Goal: Task Accomplishment & Management: Manage account settings

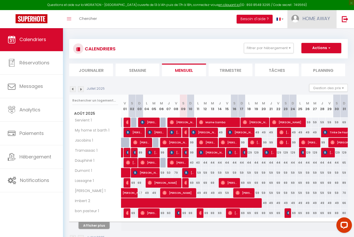
click at [301, 15] on link "HOME AWAY" at bounding box center [311, 19] width 49 height 18
click at [308, 38] on link "Paramètres" at bounding box center [315, 36] width 38 height 9
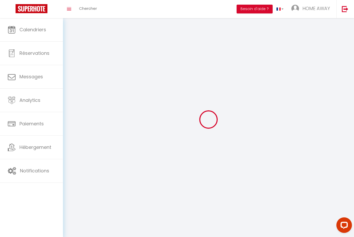
type input "HOME AWAY"
type input "0767888824"
type input "[STREET_ADDRESS]"
type input "69003"
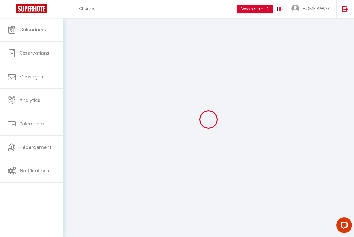
type input "[GEOGRAPHIC_DATA]"
type input "YFdcek8EJHQJS6O3cNil1aG1O"
type input "8l6i6yoJiM2bR3vUoVECCczwm"
type input "[URL][DOMAIN_NAME]"
select select "1"
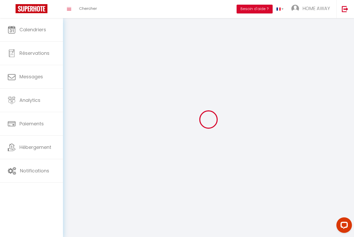
select select "28"
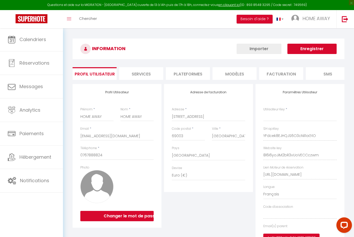
type input "YFdcek8EJHQJS6O3cNil1aG1O"
type input "8l6i6yoJiM2bR3vUoVECCczwm"
type input "[URL][DOMAIN_NAME]"
select select "fr"
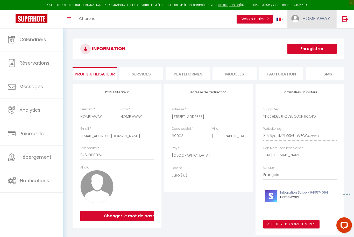
click at [304, 17] on span "HOME AWAY" at bounding box center [315, 18] width 27 height 6
click at [245, 80] on div at bounding box center [177, 118] width 354 height 237
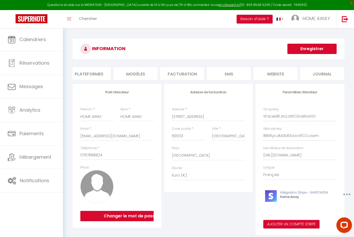
scroll to position [0, 99]
click at [83, 62] on div "INFORMATION Enregistrer Profil Utilisateur Services Plateformes MODÈLES Factura…" at bounding box center [208, 138] width 272 height 198
click at [89, 74] on li "Plateformes" at bounding box center [89, 73] width 44 height 13
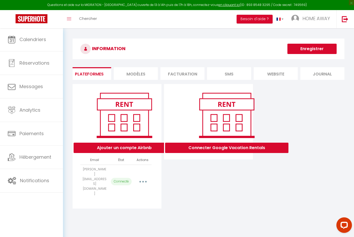
click at [136, 178] on button "button" at bounding box center [143, 182] width 14 height 8
click at [100, 176] on div at bounding box center [177, 118] width 354 height 237
click at [103, 184] on div "Ajouter un compte Airbnb Email État Actions calvin.chs@gmail.com Connecté Impor…" at bounding box center [116, 146] width 89 height 125
click at [141, 178] on button "button" at bounding box center [143, 182] width 14 height 8
click at [104, 189] on link "Importer les appartements" at bounding box center [119, 193] width 57 height 9
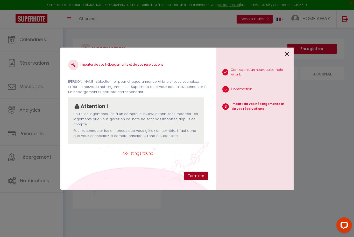
click at [202, 175] on button "Terminer" at bounding box center [196, 176] width 24 height 9
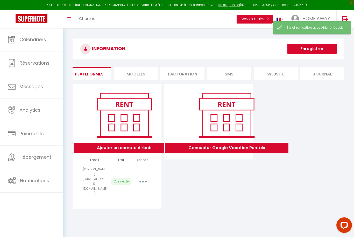
click at [146, 178] on button "button" at bounding box center [143, 182] width 14 height 8
click at [141, 189] on link "Importer les appartements" at bounding box center [119, 193] width 57 height 9
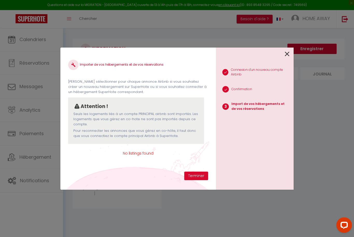
click at [126, 152] on span "No listings found" at bounding box center [138, 154] width 140 height 6
click at [288, 54] on icon at bounding box center [286, 54] width 5 height 8
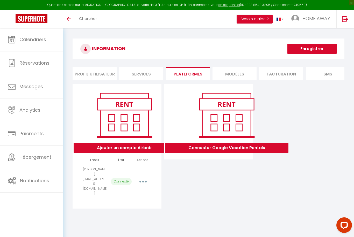
click at [143, 178] on button "button" at bounding box center [143, 182] width 14 height 8
click at [99, 189] on link "Importer les appartements" at bounding box center [119, 193] width 57 height 9
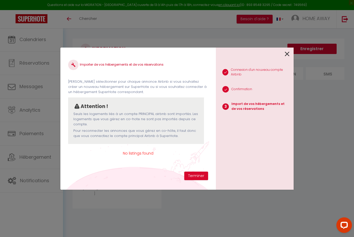
click at [247, 84] on li "2 Confirmation" at bounding box center [253, 90] width 74 height 13
click at [263, 69] on p "Connexion d'un nouveau compte Airbnb" at bounding box center [260, 73] width 58 height 10
click at [264, 66] on li "1 Connexion d'un nouveau compte Airbnb" at bounding box center [253, 73] width 74 height 16
click at [289, 52] on icon at bounding box center [286, 54] width 5 height 8
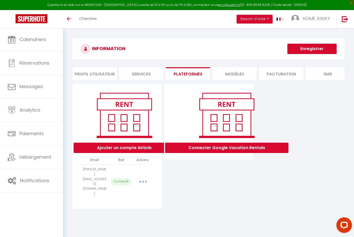
click at [143, 181] on icon "button" at bounding box center [143, 182] width 2 height 2
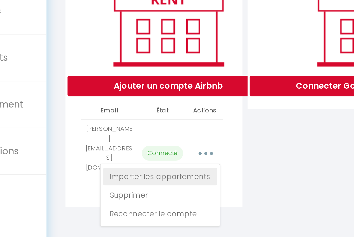
click at [95, 189] on link "Importer les appartements" at bounding box center [119, 193] width 57 height 9
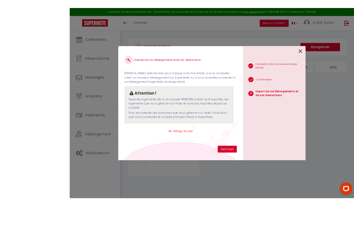
scroll to position [17, 0]
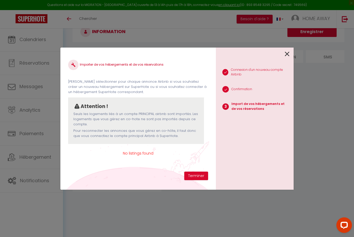
click at [25, 81] on div "Importer de vos hébergements et de vos réservations [PERSON_NAME] sélectionner …" at bounding box center [177, 118] width 354 height 237
click at [286, 72] on ul "1 Connexion d'un nouveau compte Airbnb 2 Confirmation 3 Import de vos hébergeme…" at bounding box center [255, 89] width 78 height 58
click at [288, 58] on icon at bounding box center [286, 54] width 5 height 8
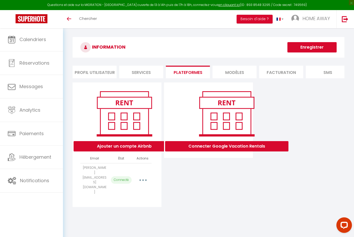
scroll to position [0, 0]
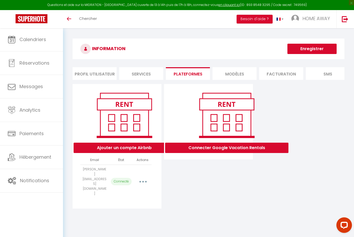
click at [42, 23] on img at bounding box center [32, 18] width 32 height 9
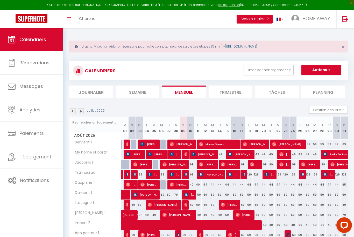
click at [257, 47] on link "https://superhote.com/migration-airbnb" at bounding box center [241, 46] width 32 height 4
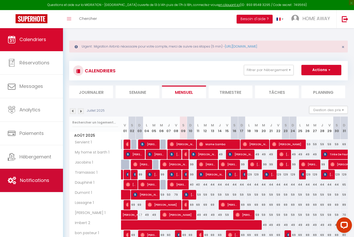
click at [28, 174] on link "Notifications" at bounding box center [31, 180] width 63 height 23
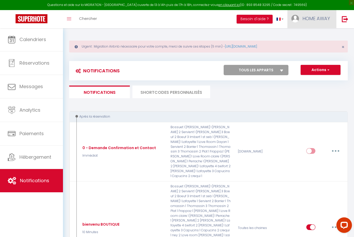
click at [308, 17] on span "HOME AWAY" at bounding box center [315, 18] width 27 height 6
click at [202, 42] on div at bounding box center [177, 118] width 354 height 237
click at [306, 18] on span "HOME AWAY" at bounding box center [315, 18] width 27 height 6
click at [304, 37] on link "Paramètres" at bounding box center [315, 36] width 38 height 9
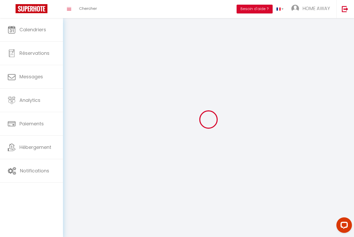
type input "HOME AWAY"
type input "0767888824"
type input "[STREET_ADDRESS]"
type input "69003"
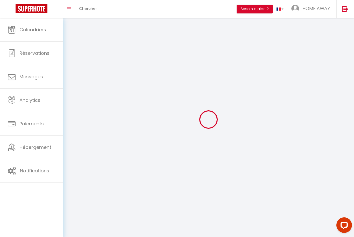
type input "[GEOGRAPHIC_DATA]"
type input "YFdcek8EJHQJS6O3cNil1aG1O"
type input "8l6i6yoJiM2bR3vUoVECCczwm"
type input "[URL][DOMAIN_NAME]"
select select "1"
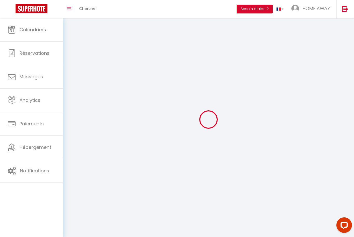
select select "28"
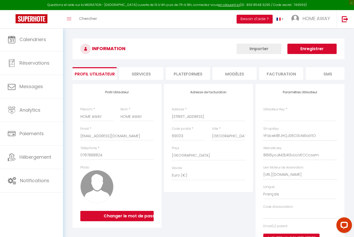
select select "fr"
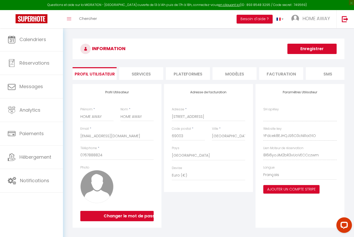
type input "YFdcek8EJHQJS6O3cNil1aG1O"
type input "8l6i6yoJiM2bR3vUoVECCczwm"
type input "[URL][DOMAIN_NAME]"
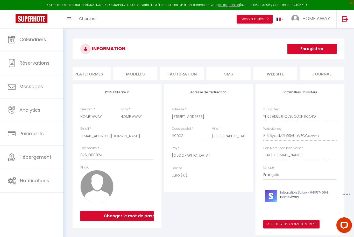
scroll to position [0, 99]
click at [295, 70] on li "website" at bounding box center [275, 73] width 44 height 13
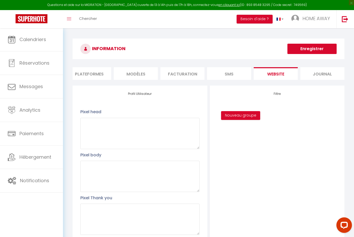
click at [102, 77] on li "Plateformes" at bounding box center [89, 73] width 44 height 13
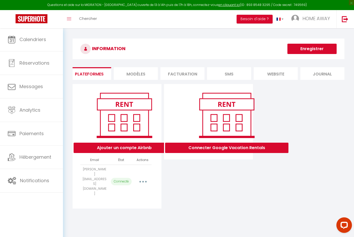
click at [142, 178] on button "button" at bounding box center [143, 182] width 14 height 8
click at [117, 208] on link "Reconnecter le compte" at bounding box center [119, 212] width 57 height 9
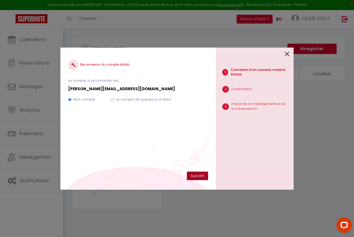
click at [195, 176] on button "Suivant" at bounding box center [197, 176] width 21 height 9
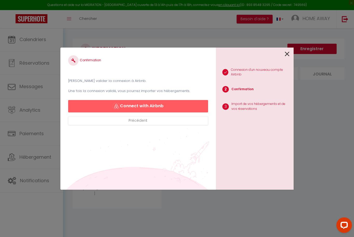
click at [166, 104] on button "Connect with Airbnb" at bounding box center [138, 106] width 140 height 12
click at [148, 111] on button "Connect with Airbnb" at bounding box center [138, 106] width 140 height 12
click at [284, 54] on div at bounding box center [253, 54] width 74 height 12
click at [287, 55] on icon at bounding box center [286, 54] width 5 height 8
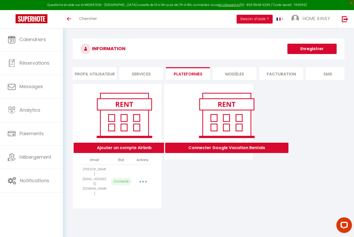
click at [144, 178] on button "button" at bounding box center [143, 182] width 14 height 8
click at [120, 208] on link "Reconnecter le compte" at bounding box center [119, 212] width 57 height 9
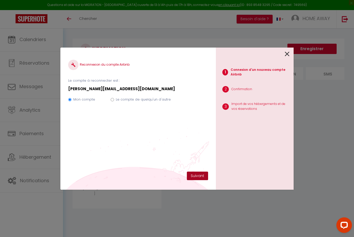
click at [197, 173] on button "Suivant" at bounding box center [197, 176] width 21 height 9
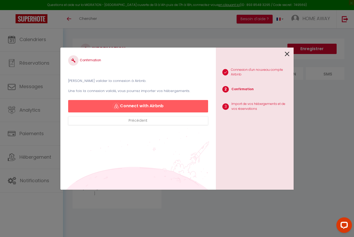
click at [168, 102] on button "Connect with Airbnb" at bounding box center [138, 106] width 140 height 12
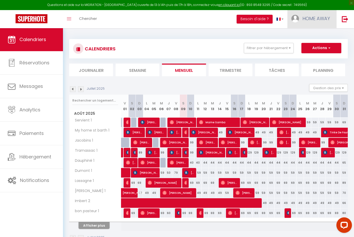
click at [301, 21] on link "HOME AWAY" at bounding box center [311, 19] width 49 height 18
click at [306, 17] on div at bounding box center [177, 118] width 354 height 237
click at [306, 17] on span "HOME AWAY" at bounding box center [315, 18] width 27 height 6
click at [37, 16] on div at bounding box center [177, 118] width 354 height 237
click at [37, 16] on img at bounding box center [32, 18] width 32 height 9
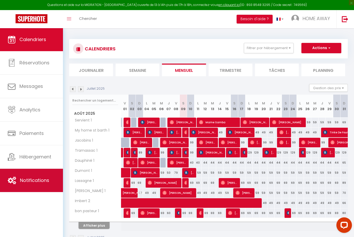
click at [45, 172] on link "Notifications" at bounding box center [31, 180] width 63 height 23
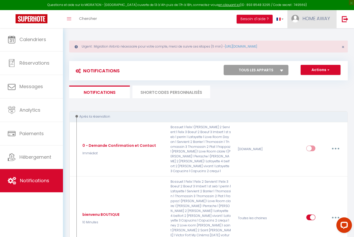
click at [300, 22] on link "HOME AWAY" at bounding box center [311, 19] width 49 height 18
click at [314, 38] on link "Paramètres" at bounding box center [315, 36] width 38 height 9
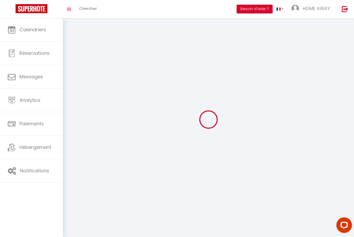
select select
type input "HOME AWAY"
type input "0767888824"
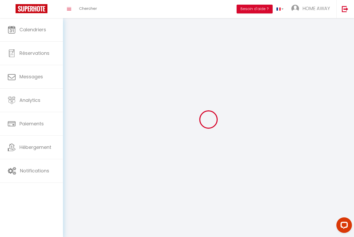
type input "[STREET_ADDRESS]"
type input "69003"
type input "[GEOGRAPHIC_DATA]"
type input "YFdcek8EJHQJS6O3cNil1aG1O"
type input "8l6i6yoJiM2bR3vUoVECCczwm"
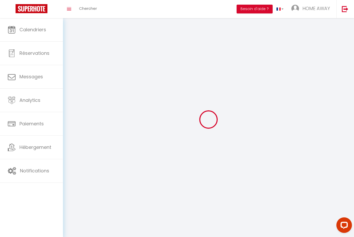
type input "[URL][DOMAIN_NAME]"
select select "28"
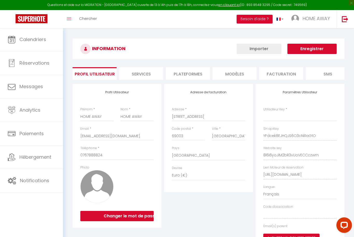
type input "YFdcek8EJHQJS6O3cNil1aG1O"
type input "8l6i6yoJiM2bR3vUoVECCczwm"
type input "[URL][DOMAIN_NAME]"
select select "fr"
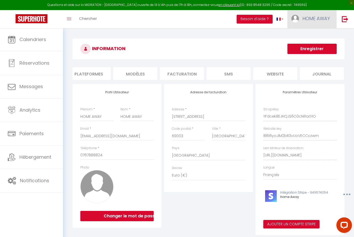
scroll to position [0, 99]
click at [304, 18] on span "HOME AWAY" at bounding box center [315, 18] width 27 height 6
click at [307, 38] on link "Paramètres" at bounding box center [315, 36] width 38 height 9
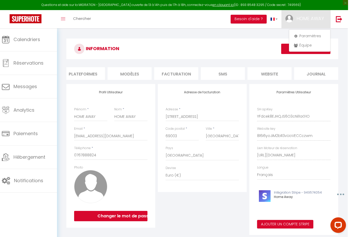
scroll to position [0, 0]
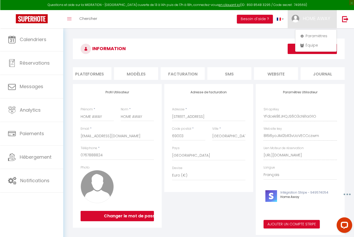
click at [88, 74] on div at bounding box center [177, 118] width 354 height 237
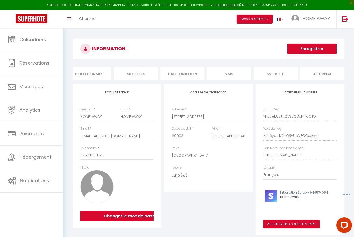
click at [91, 74] on li "Plateformes" at bounding box center [89, 73] width 44 height 13
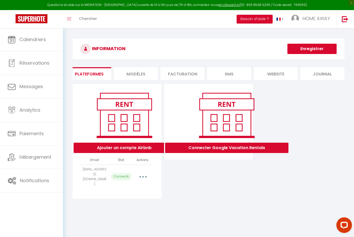
click at [144, 173] on button "button" at bounding box center [143, 177] width 14 height 8
click at [136, 184] on link "Importer les appartements" at bounding box center [119, 188] width 57 height 9
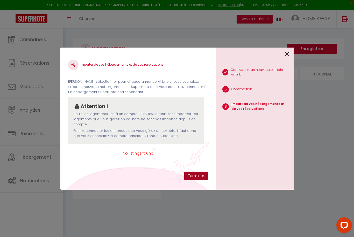
click at [199, 174] on button "Terminer" at bounding box center [196, 176] width 24 height 9
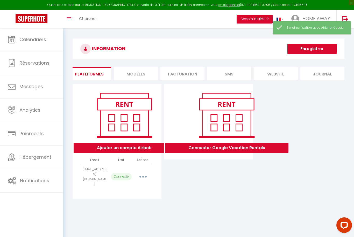
click at [145, 173] on button "button" at bounding box center [143, 177] width 14 height 8
click at [124, 203] on link "Reconnecter le compte" at bounding box center [119, 207] width 57 height 9
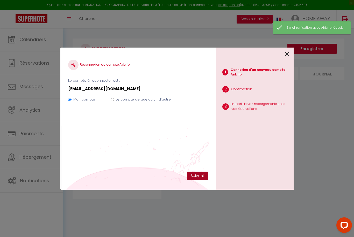
click at [195, 175] on button "Suivant" at bounding box center [197, 176] width 21 height 9
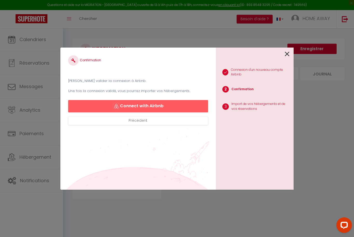
click at [176, 109] on button "Connect with Airbnb" at bounding box center [138, 106] width 140 height 12
click at [289, 56] on icon at bounding box center [286, 54] width 5 height 8
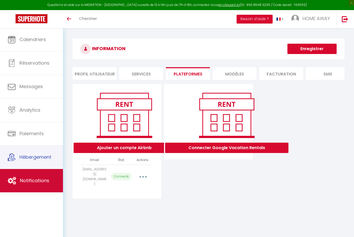
click at [22, 181] on span "Notifications" at bounding box center [34, 181] width 29 height 6
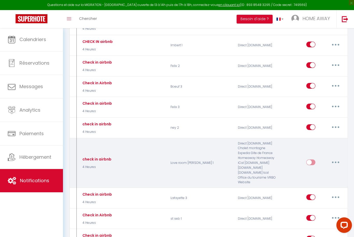
scroll to position [1222, 0]
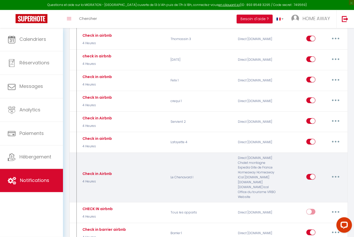
click at [337, 173] on button "button" at bounding box center [335, 177] width 14 height 8
click at [319, 194] on link "Dupliquer" at bounding box center [322, 198] width 38 height 9
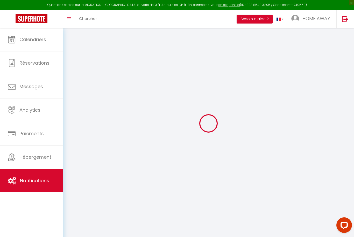
scroll to position [28, 0]
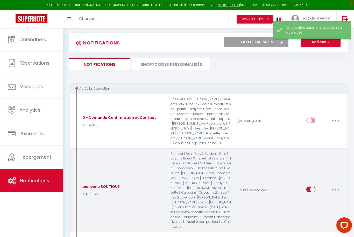
checkbox input "false"
checkbox input "true"
checkbox input "false"
checkbox input "true"
checkbox input "false"
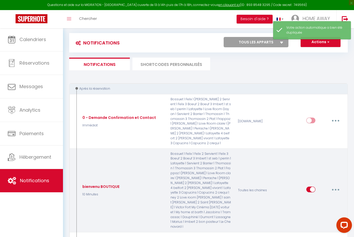
checkbox input "true"
checkbox input "false"
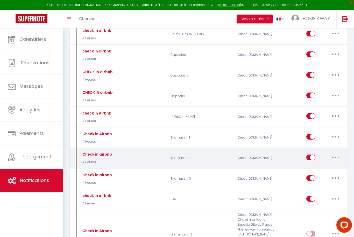
scroll to position [1570, 0]
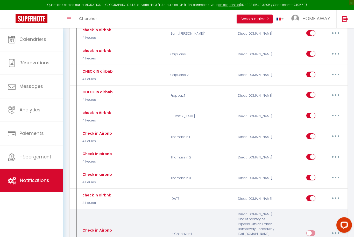
click at [337, 230] on button "button" at bounding box center [335, 234] width 14 height 8
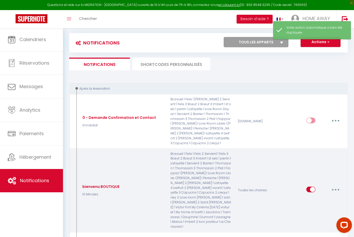
checkbox input "false"
checkbox input "true"
checkbox input "false"
checkbox input "true"
checkbox input "false"
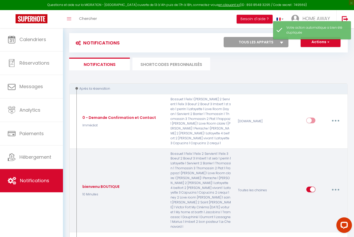
checkbox input "true"
checkbox input "false"
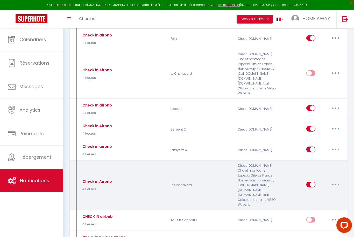
scroll to position [1800, 0]
click at [336, 185] on icon "button" at bounding box center [335, 186] width 2 height 2
click at [316, 202] on link "Dupliquer" at bounding box center [322, 206] width 38 height 9
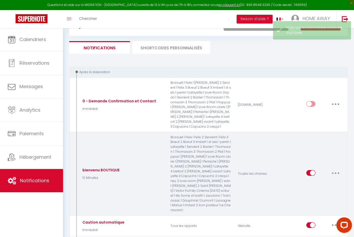
checkbox input "false"
checkbox input "true"
checkbox input "false"
checkbox input "true"
checkbox input "false"
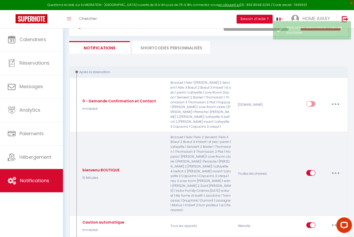
checkbox input "true"
checkbox input "false"
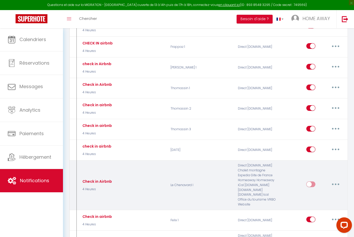
scroll to position [1619, 0]
click at [334, 181] on button "button" at bounding box center [335, 185] width 14 height 8
click at [315, 192] on link "Editer" at bounding box center [322, 196] width 38 height 9
type input "Check in Airbnb"
select select "3"
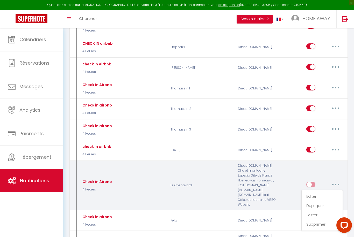
select select "4 Heures"
select select "if_booking_is_paid"
checkbox input "true"
checkbox input "false"
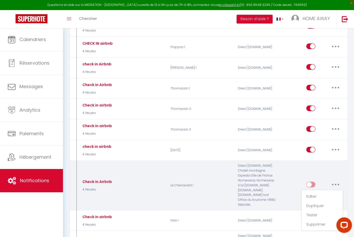
radio input "true"
type input "Consignes Check In"
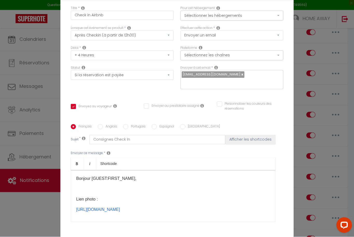
click at [156, 171] on ul "Bold Italic Shortcode" at bounding box center [173, 164] width 204 height 13
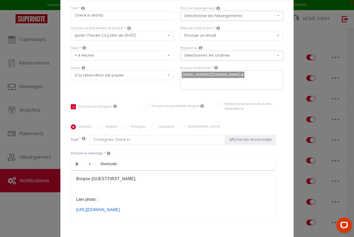
scroll to position [0, 0]
click at [111, 16] on input "Check in Airbnb" at bounding box center [122, 15] width 103 height 9
type input "Check in Airbnb"
checkbox input "true"
checkbox input "false"
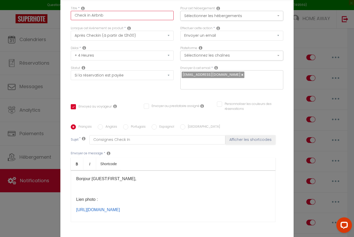
checkbox input "false"
type input "Check in Airbnb 2"
checkbox input "true"
checkbox input "false"
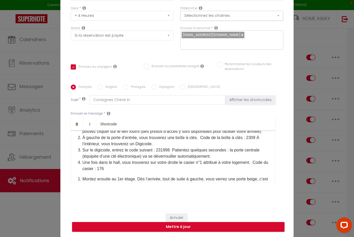
scroll to position [76, 0]
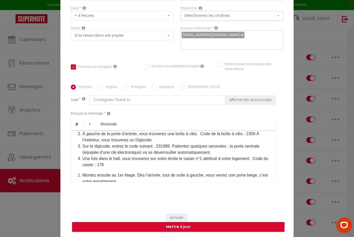
type input "Check in Airbnb 2"
click at [156, 164] on li "Une fois dans le hall, vous trouverez sur votre droite le casier n°1 attribué à…" at bounding box center [175, 162] width 187 height 12
click at [205, 158] on span "Une fois dans le hall, vous trouverez sur votre droite le casier n°1 attribué à…" at bounding box center [175, 162] width 186 height 11
click at [132, 165] on li "Une fois dans le hall, vous trouverez sur votre droite le casier n°2 attribué à…" at bounding box center [175, 162] width 187 height 12
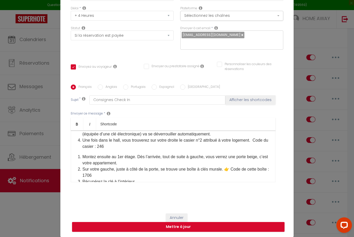
scroll to position [94, 0]
click at [204, 157] on li "Montez ensuite au 1er étage. Dès l’arrivée, tout de suite à gauche, vous verrez…" at bounding box center [175, 159] width 187 height 12
click at [258, 156] on li "Montez ensuite au 1er étage. Dès l’arrivée, tout de suite a droite, vous verrez…" at bounding box center [175, 159] width 187 height 12
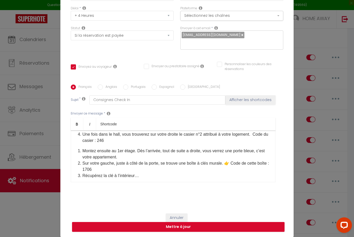
scroll to position [101, 0]
click at [113, 163] on li "Sur votre gauche, juste à côté de la porte, se trouve une boîte à clés murale. …" at bounding box center [175, 166] width 187 height 12
click at [258, 149] on li "Montez ensuite au 1er étage. Dès l’arrivée, tout de suite a droite, vous verrez…" at bounding box center [175, 153] width 187 height 12
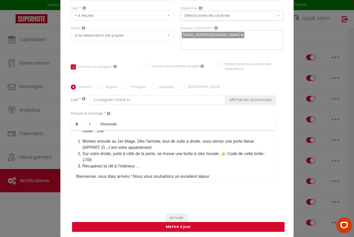
scroll to position [110, 0]
click at [188, 159] on li "Sur votre droite, juste à côté de la porte, se trouve une boîte à clés murale. …" at bounding box center [175, 156] width 187 height 12
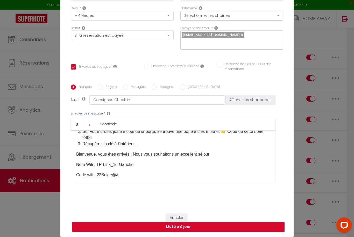
scroll to position [148, 0]
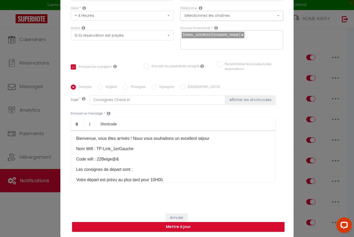
click at [140, 154] on div "Bonjour [GUEST:FIRST_NAME], Lien photo : [URL][DOMAIN_NAME] 🔑 Consignes d’accès…" at bounding box center [173, 157] width 204 height 52
click at [129, 159] on p "Code wifi : 22Beige@&" at bounding box center [173, 159] width 194 height 6
drag, startPoint x: 129, startPoint y: 159, endPoint x: 105, endPoint y: 159, distance: 23.6
click at [105, 159] on p "Code wifi : 22Beige@&" at bounding box center [173, 159] width 194 height 6
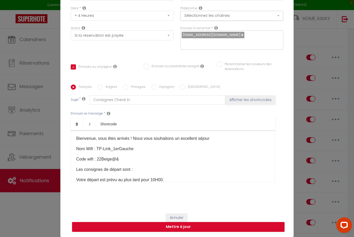
click at [112, 159] on p "Code wifi : 22Beige@&" at bounding box center [173, 159] width 194 height 6
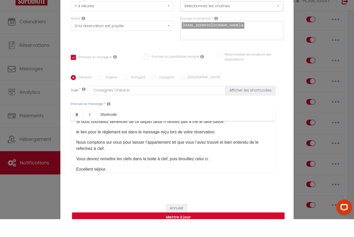
scroll to position [1480, 0]
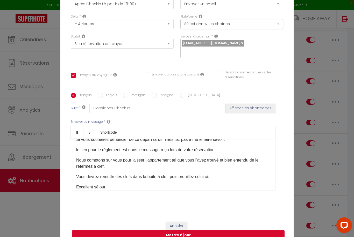
drag, startPoint x: 190, startPoint y: 227, endPoint x: 206, endPoint y: 141, distance: 87.2
click at [206, 141] on form "Modifier la notification × Titre * Check in Airbnb 2 Pour cet hébergement Sélec…" at bounding box center [176, 98] width 233 height 296
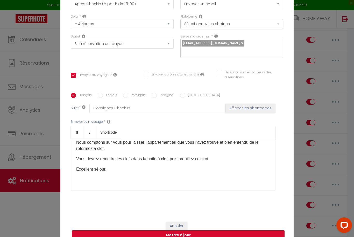
scroll to position [235, 0]
click at [147, 113] on input "Consignes Check In" at bounding box center [157, 108] width 136 height 9
type input "Consignes Check In"
checkbox input "true"
checkbox input "false"
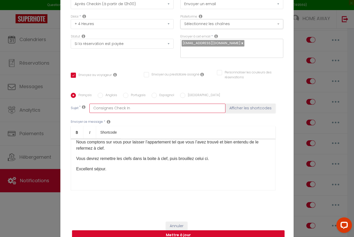
checkbox input "false"
type input "Consignes Check In a"
checkbox input "true"
checkbox input "false"
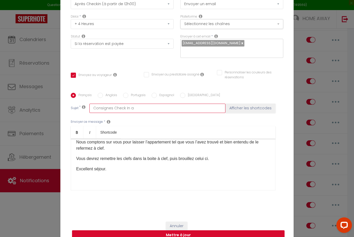
type input "Consignes Check In"
checkbox input "true"
checkbox input "false"
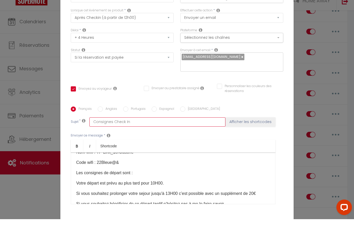
scroll to position [0, 0]
type input "Consignes Check In"
click at [225, 11] on button "Sélectionner les hébergements" at bounding box center [231, 16] width 103 height 10
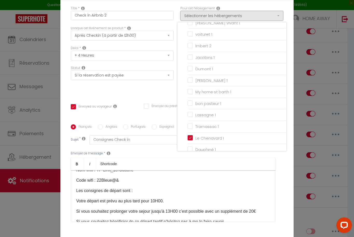
scroll to position [20, 0]
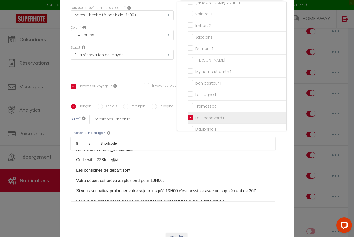
click at [194, 116] on input "Le Chenavard I" at bounding box center [236, 117] width 99 height 5
checkbox input "false"
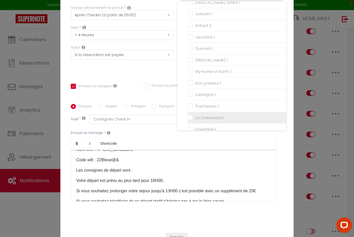
checkbox input "false"
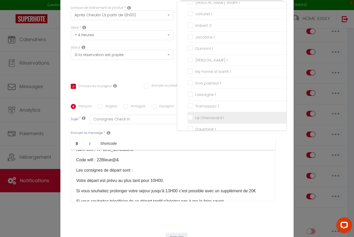
checkbox input "false"
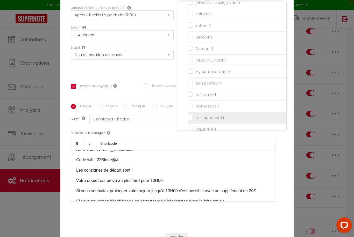
checkbox input "false"
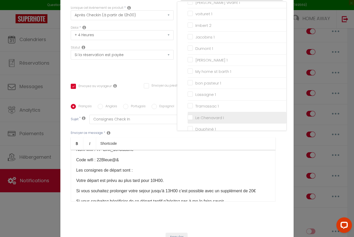
checkbox input "false"
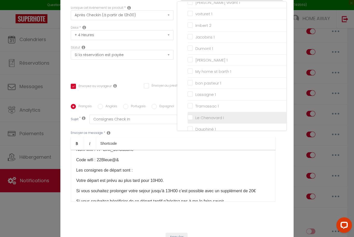
checkbox input "false"
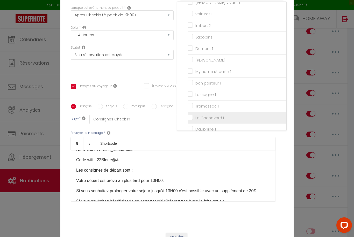
checkbox input "false"
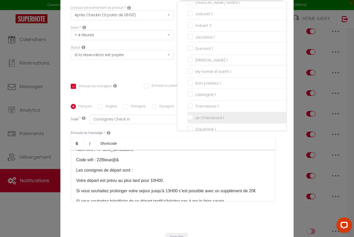
checkbox input "false"
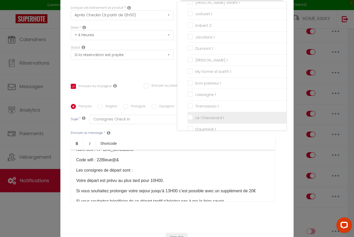
checkbox input "false"
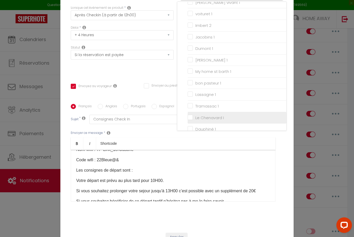
checkbox input "false"
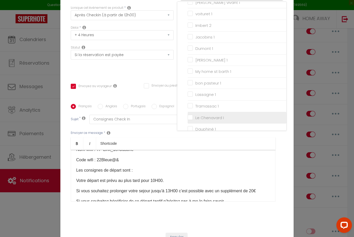
checkbox input "false"
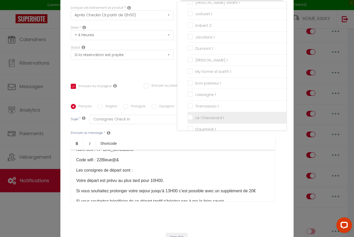
checkbox input "false"
checkbox input "true"
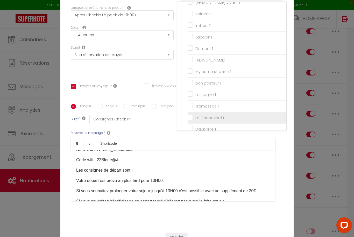
checkbox input "false"
click at [225, 164] on div at bounding box center [177, 118] width 354 height 237
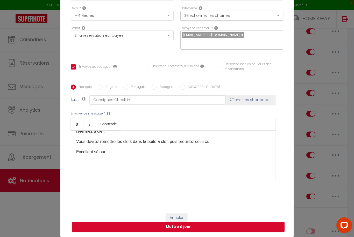
scroll to position [244, 0]
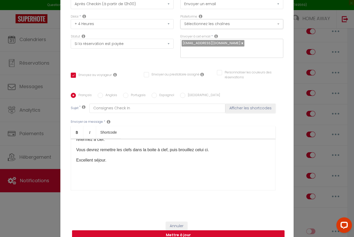
click at [92, 237] on button "Mettre à jour" at bounding box center [178, 236] width 212 height 10
checkbox input "true"
checkbox input "false"
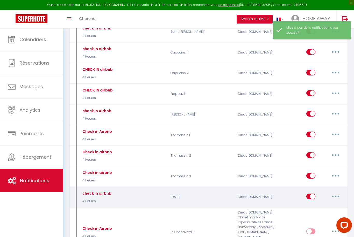
checkbox input "true"
checkbox input "false"
checkbox input "true"
checkbox input "false"
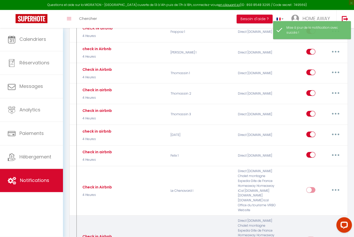
scroll to position [1641, 0]
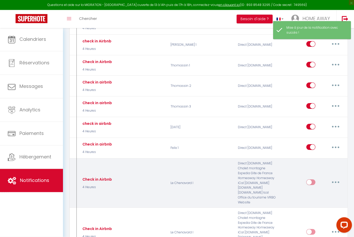
click at [335, 179] on button "button" at bounding box center [335, 183] width 14 height 8
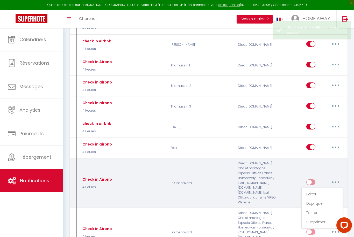
click at [316, 190] on link "Editer" at bounding box center [322, 194] width 38 height 9
type input "Check in Airbnb"
select select "3"
select select "4 Heures"
select select "if_booking_is_paid"
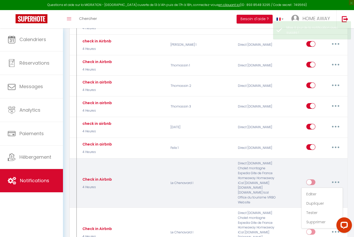
checkbox input "true"
checkbox input "false"
radio input "true"
type input "Consignes Check In"
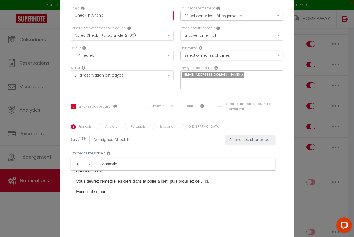
scroll to position [-1, 0]
click at [128, 20] on input "Check in Airbnb" at bounding box center [122, 15] width 103 height 9
type input "Check in Airbnb"
checkbox input "false"
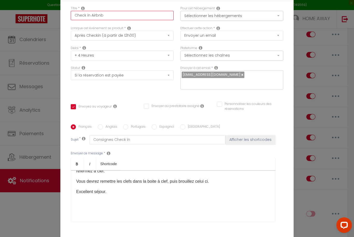
checkbox input "false"
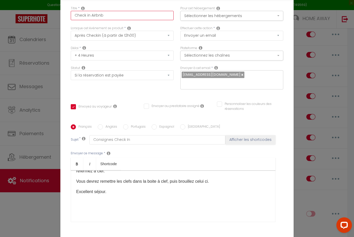
checkbox input "false"
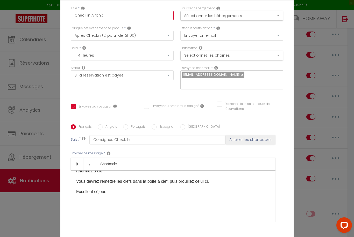
checkbox input "false"
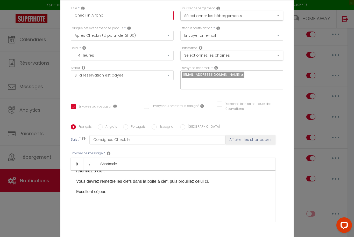
checkbox input "false"
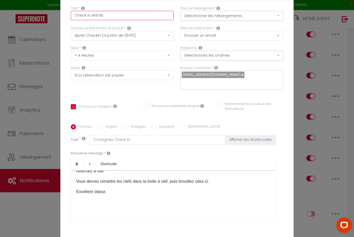
checkbox input "false"
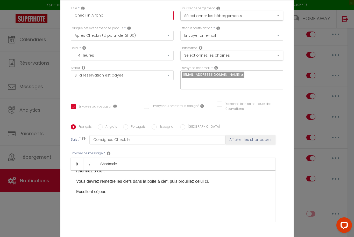
checkbox input "false"
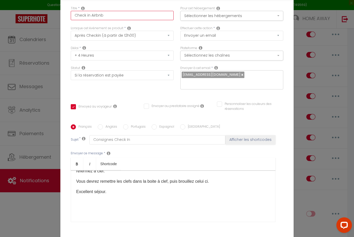
checkbox input "false"
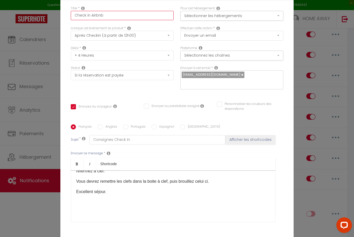
checkbox input "false"
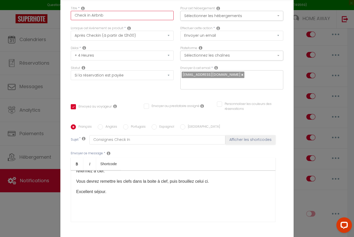
checkbox input "false"
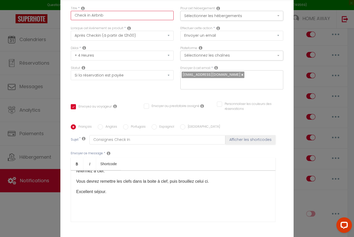
checkbox input "false"
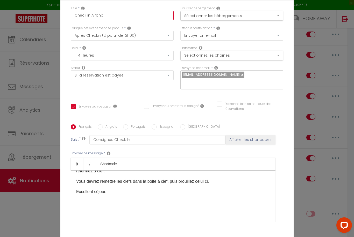
checkbox input "false"
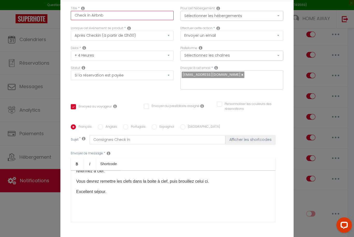
checkbox input "false"
checkbox input "true"
checkbox input "false"
type input "Check in Airbnb 3"
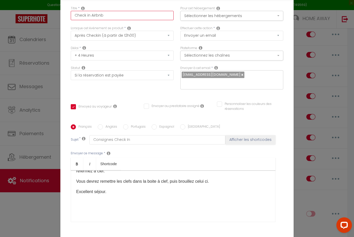
checkbox input "false"
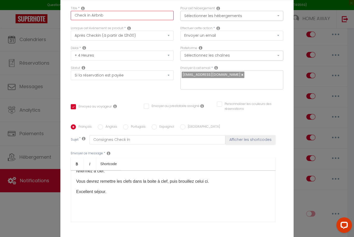
checkbox input "false"
click at [217, 21] on button "Sélectionner les hébergements" at bounding box center [231, 16] width 103 height 10
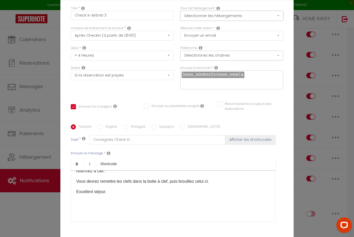
scroll to position [0, 0]
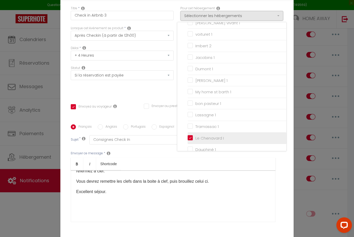
click at [191, 135] on li "Le Chenavard I" at bounding box center [236, 139] width 99 height 12
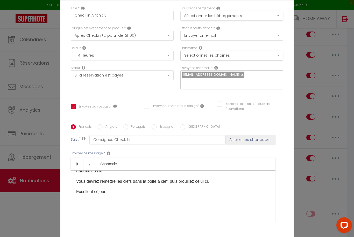
click at [218, 21] on button "Sélectionner les hébergements" at bounding box center [231, 16] width 103 height 10
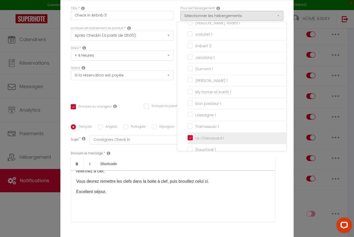
click at [190, 138] on input "Le Chenavard I" at bounding box center [236, 138] width 99 height 5
click at [129, 140] on div at bounding box center [177, 118] width 354 height 237
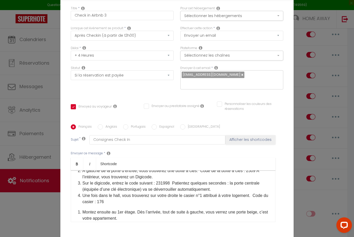
click at [204, 204] on span "Une fois dans le hall, vous trouverez sur votre droite le casier n°1 attribué à…" at bounding box center [175, 199] width 186 height 11
click at [124, 205] on li "Une fois dans le hall, vous trouverez sur votre droite le casier n°3 attribué à…" at bounding box center [175, 199] width 187 height 12
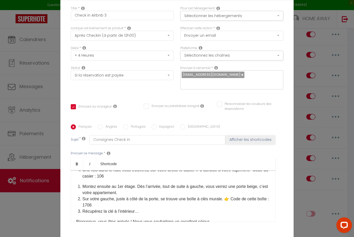
click at [120, 195] on li "Montez ensuite au 1er étage. Dès l’arrivée, tout de suite à gauche, vous verrez…" at bounding box center [175, 190] width 187 height 12
click at [259, 195] on li "Montez ensuite au 2er étage. Dès l’arrivée, tout de suite à gauche, vous verrez…" at bounding box center [175, 190] width 187 height 12
click at [205, 195] on li "Montez ensuite au 2er étage. Dès l’arrivée, tout de suite à gauche, vous verrez…" at bounding box center [175, 190] width 187 height 12
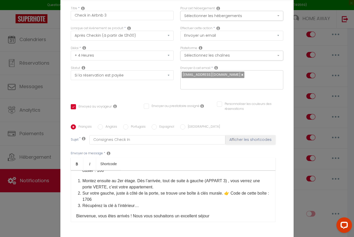
scroll to position [110, 0]
click at [135, 203] on li "Sur votre gauche, juste à côté de la porte, se trouve une boîte à clés murale. …" at bounding box center [175, 196] width 187 height 12
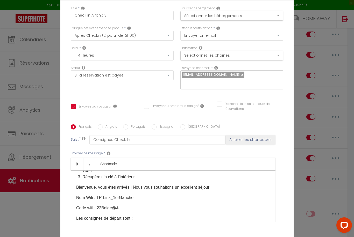
click at [112, 211] on p "Code wifi : 22Beige@&" at bounding box center [173, 208] width 194 height 6
click at [116, 201] on p "​Nom Wifi : TP-Link_1erGauche" at bounding box center [173, 198] width 194 height 6
click at [119, 201] on p "​Nom Wifi : TP-Link_1erGauche" at bounding box center [173, 198] width 194 height 6
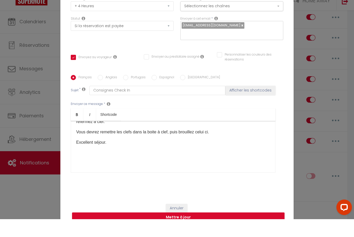
scroll to position [1634, 0]
click at [192, 231] on button "Mettre à jour" at bounding box center [178, 236] width 212 height 10
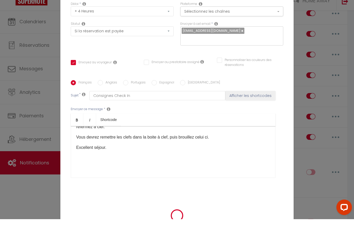
scroll to position [1652, 0]
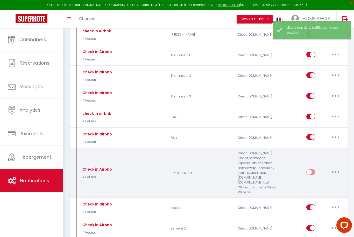
click at [332, 168] on button "button" at bounding box center [335, 172] width 14 height 8
click at [310, 180] on link "Editer" at bounding box center [322, 184] width 38 height 9
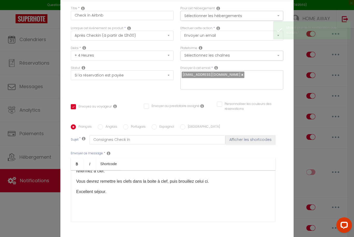
scroll to position [-1, 0]
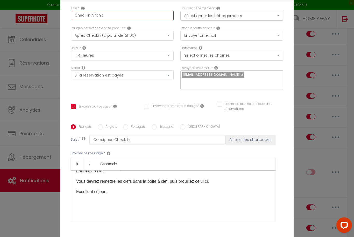
click at [118, 20] on input "Check in Airbnb" at bounding box center [122, 15] width 103 height 9
click at [217, 21] on button "Sélectionner les hébergements" at bounding box center [231, 16] width 103 height 10
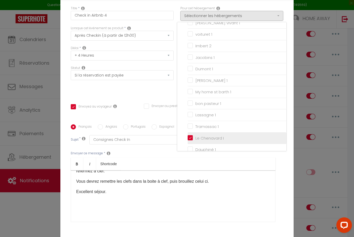
click at [189, 140] on input "Le Chenavard I" at bounding box center [236, 138] width 99 height 5
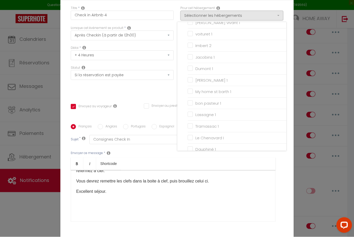
scroll to position [1626, 0]
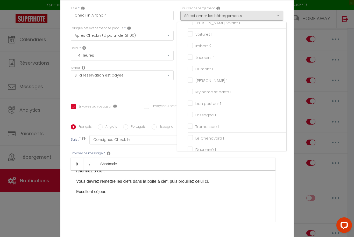
click at [179, 197] on div at bounding box center [177, 118] width 354 height 237
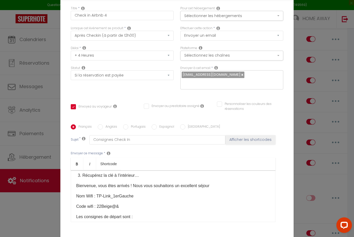
scroll to position [138, 0]
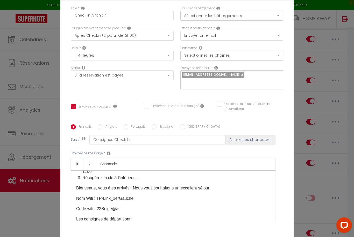
click at [112, 212] on p "Code wifi : 22Beige@&" at bounding box center [173, 209] width 194 height 6
click at [114, 202] on p "​Nom Wifi : TP-Link_1erGauche" at bounding box center [173, 199] width 194 height 6
click at [115, 202] on p "​Nom Wifi : TP-Link_1erGauche" at bounding box center [173, 199] width 194 height 6
click at [118, 202] on p "​Nom Wifi : TP-Link_2erGauche" at bounding box center [173, 199] width 194 height 6
click at [124, 202] on p "​Nom Wifi : TP-Link_2emerGauche" at bounding box center [173, 199] width 194 height 6
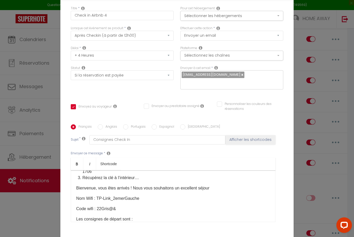
click at [124, 202] on p "​Nom Wifi : TP-Link_2emerGauche" at bounding box center [173, 199] width 194 height 6
click at [139, 202] on p "​Nom Wifi : TP-Link_2emeGauche" at bounding box center [173, 199] width 194 height 6
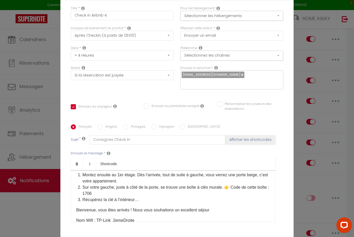
click at [127, 197] on li "Sur votre gauche, juste à côté de la porte, se trouve une boîte à clés murale. …" at bounding box center [175, 191] width 187 height 12
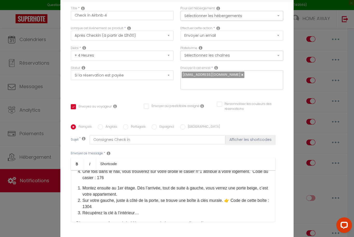
click at [119, 195] on li "Montez ensuite au 1er étage. Dès l’arrivée, tout de suite à gauche, vous verrez…" at bounding box center [175, 191] width 187 height 12
click at [123, 198] on li "Montez ensuite au 2er étage. Dès l’arrivée, tout de suite à gauche, vous verrez…" at bounding box center [175, 191] width 187 height 12
click at [207, 197] on li "Montez ensuite au 2eme étage. Dès l’arrivée, tout de suite à gauche, vous verre…" at bounding box center [175, 191] width 187 height 12
click at [209, 197] on li "Montez ensuite au 2eme étage. Dès l’arrivée, tout de suite à gauche, vous verre…" at bounding box center [175, 191] width 187 height 12
click at [263, 196] on li "Montez ensuite au 2eme étage. Dès l’arrivée, tout de suite à droite, vous verre…" at bounding box center [175, 191] width 187 height 12
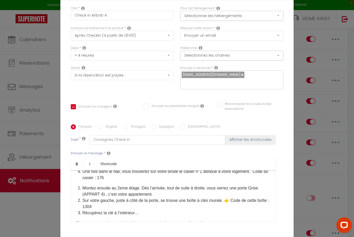
click at [113, 209] on li "Sur votre gauche, juste à côté de la porte, se trouve une boîte à clés murale. …" at bounding box center [175, 204] width 187 height 12
click at [108, 210] on li "Sur votre droite, juste à côté de la porte, se trouve une boîte à clés murale. …" at bounding box center [175, 204] width 187 height 12
click at [112, 181] on li "Une fois dans le hall, vous trouverez sur votre droite le casier n°1 attribué à…" at bounding box center [175, 175] width 187 height 12
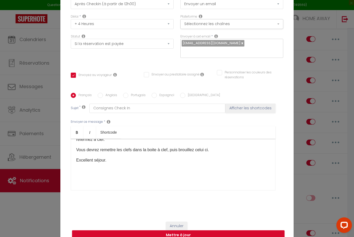
scroll to position [1660, 0]
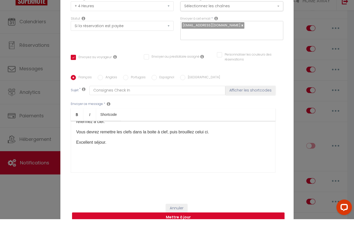
click at [206, 231] on button "Mettre à jour" at bounding box center [178, 236] width 212 height 10
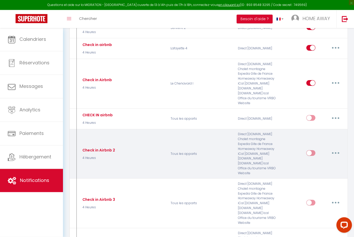
scroll to position [1803, 0]
click at [336, 152] on icon "button" at bounding box center [335, 153] width 2 height 2
click at [310, 161] on link "Editer" at bounding box center [322, 165] width 38 height 9
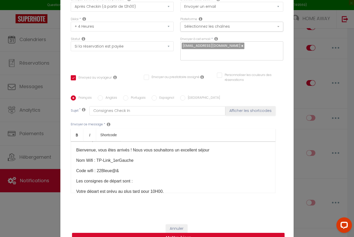
scroll to position [146, 0]
click at [136, 164] on p "​Nom Wifi : TP-Link_1erGauche" at bounding box center [173, 161] width 194 height 6
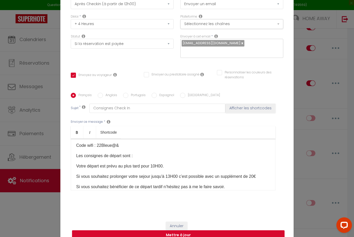
scroll to position [169, 0]
click at [169, 160] on p "Les consignes de départ sont :" at bounding box center [173, 156] width 194 height 6
click at [156, 149] on p "Code wifi : 22Bleue@&" at bounding box center [173, 146] width 194 height 6
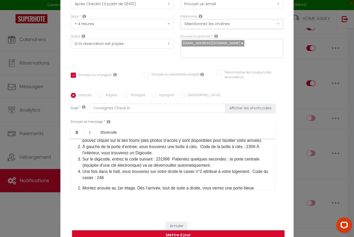
scroll to position [71, 0]
click at [217, 169] on li "Sur le digicode, entrez le code suivant : 231998 Patientez quelques secondes : …" at bounding box center [175, 162] width 187 height 12
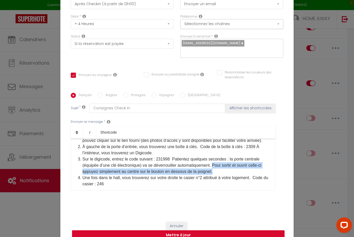
drag, startPoint x: 219, startPoint y: 180, endPoint x: 218, endPoint y: 175, distance: 4.5
click at [217, 175] on li "Sur le digicode, entrez le code suivant : 231998 Patientez quelques secondes : …" at bounding box center [175, 165] width 187 height 19
click at [218, 175] on li "Sur le digicode, entrez le code suivant : 231998 Patientez quelques secondes : …" at bounding box center [175, 165] width 187 height 19
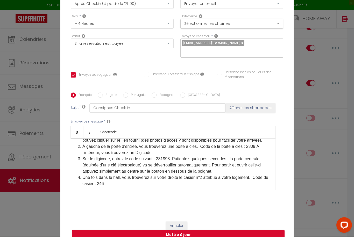
click at [237, 174] on li "Sur le digicode, entrez le code suivant : 231998 Patientez quelques secondes : …" at bounding box center [175, 165] width 187 height 19
click at [181, 175] on li "Sur le digicode, entrez le code suivant : 231998 Patientez quelques secondes : …" at bounding box center [175, 165] width 187 height 19
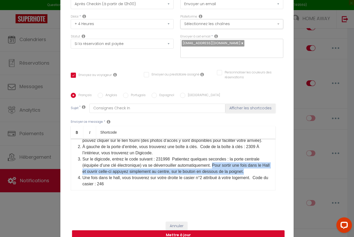
drag, startPoint x: 256, startPoint y: 180, endPoint x: 218, endPoint y: 173, distance: 39.3
click at [218, 173] on li "Sur le digicode, entrez le code suivant : 231998 Patientez quelques secondes : …" at bounding box center [175, 165] width 187 height 19
copy li "Pour sortir une fois dans le Hall et ouvrir celle-ci appuyez simplement au cent…"
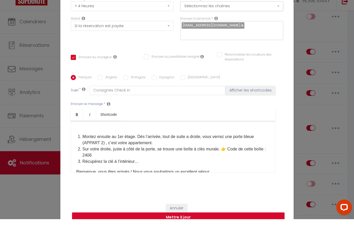
scroll to position [2034, 0]
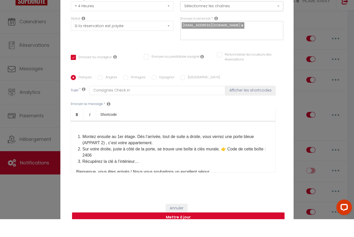
click at [204, 231] on button "Mettre à jour" at bounding box center [178, 236] width 212 height 10
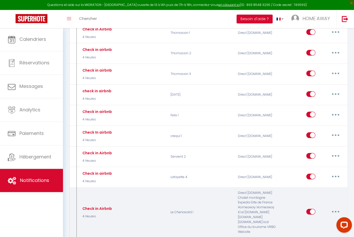
scroll to position [1670, 0]
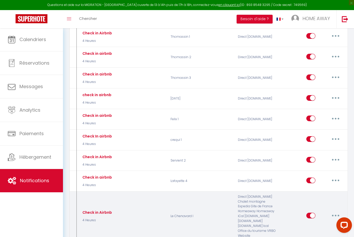
click at [333, 212] on button "button" at bounding box center [335, 216] width 14 height 8
click at [307, 223] on link "Editer" at bounding box center [322, 227] width 38 height 9
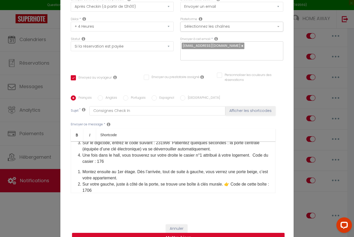
scroll to position [89, 0]
click at [227, 153] on li "Sur le digicode, entrez le code suivant : 231998 Patientez quelques secondes : …" at bounding box center [175, 147] width 187 height 12
click at [225, 153] on li "Sur le digicode, entrez le code suivant : 231998 Patientez quelques secondes : …" at bounding box center [175, 147] width 187 height 12
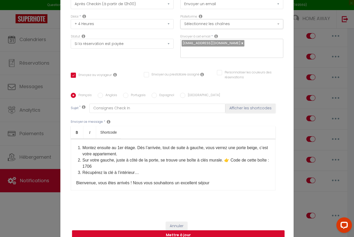
scroll to position [1684, 0]
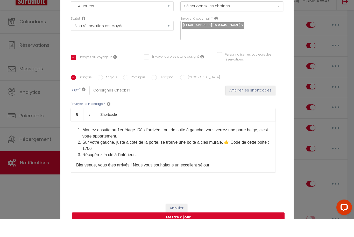
click at [213, 231] on button "Mettre à jour" at bounding box center [178, 236] width 212 height 10
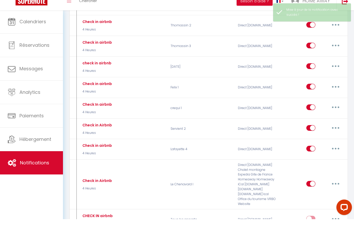
scroll to position [1703, 0]
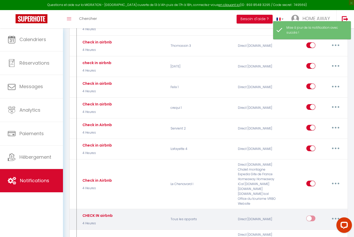
click at [329, 215] on button "button" at bounding box center [335, 219] width 14 height 8
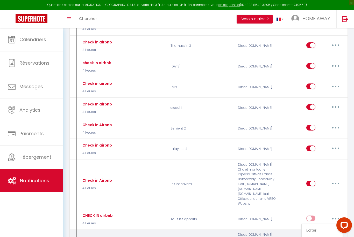
click at [229, 182] on div at bounding box center [177, 118] width 354 height 237
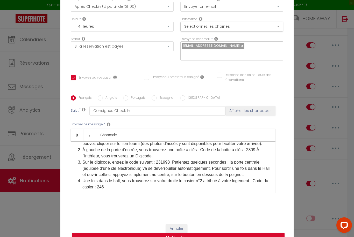
scroll to position [71, 0]
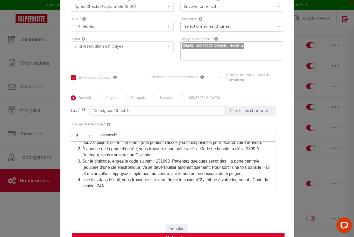
click at [209, 237] on button "Mettre à jour" at bounding box center [178, 238] width 212 height 10
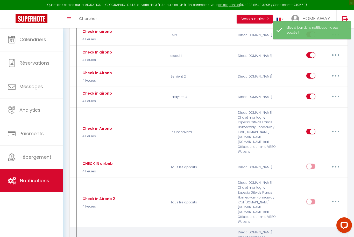
scroll to position [1763, 0]
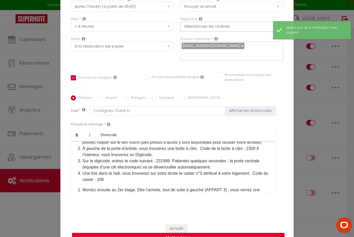
scroll to position [72, 0]
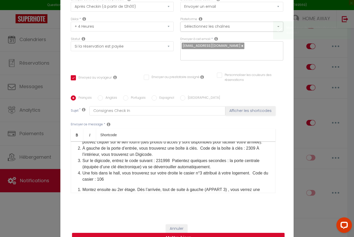
click at [222, 170] on li "Sur le digicode, entrez le code suivant : 231998 Patientez quelques secondes : …" at bounding box center [175, 164] width 187 height 12
click at [221, 170] on li "Sur le digicode, entrez le code suivant : 231998 Patientez quelques secondes : …" at bounding box center [175, 164] width 187 height 12
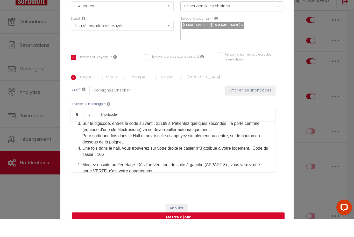
scroll to position [1773, 0]
click at [193, 231] on button "Mettre à jour" at bounding box center [178, 236] width 212 height 10
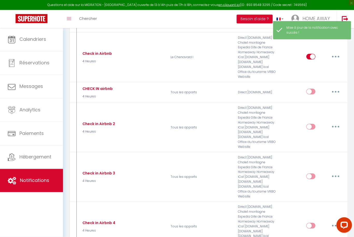
scroll to position [1837, 0]
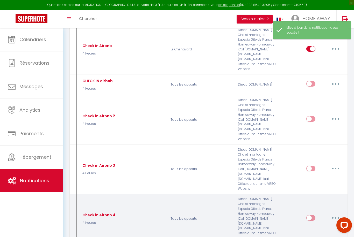
click at [332, 214] on button "button" at bounding box center [335, 218] width 14 height 8
click at [322, 226] on link "Editer" at bounding box center [322, 230] width 38 height 9
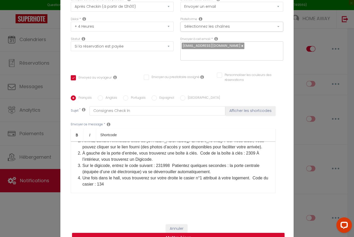
scroll to position [66, 0]
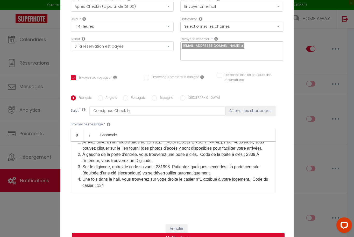
click at [221, 177] on li "Sur le digicode, entrez le code suivant : 231998 Patientez quelques secondes : …" at bounding box center [175, 170] width 187 height 12
click at [220, 177] on li "Sur le digicode, entrez le code suivant : 231998 Patientez quelques secondes : …" at bounding box center [175, 170] width 187 height 12
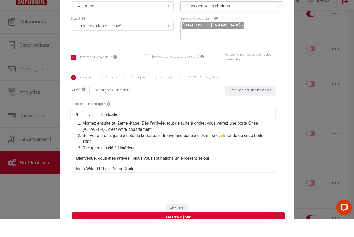
scroll to position [1856, 0]
click at [205, 231] on button "Mettre à jour" at bounding box center [178, 236] width 212 height 10
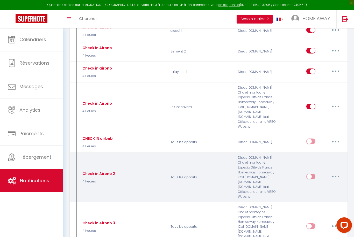
scroll to position [1778, 0]
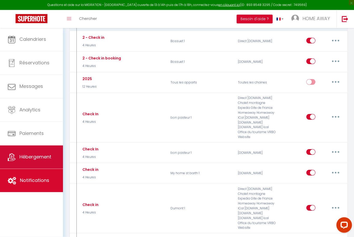
click at [39, 157] on span "Hébergement" at bounding box center [35, 157] width 32 height 6
